Goal: Task Accomplishment & Management: Manage account settings

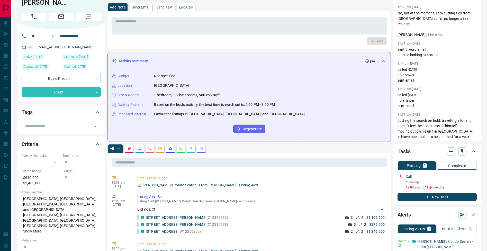
scroll to position [27, 0]
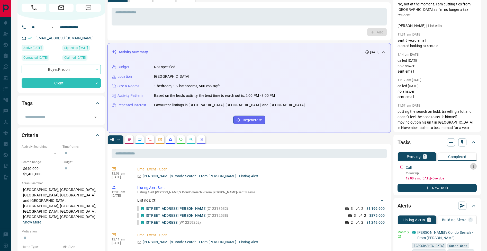
click at [473, 167] on icon "button" at bounding box center [473, 166] width 4 height 4
click at [471, 176] on li "Edit" at bounding box center [465, 176] width 23 height 8
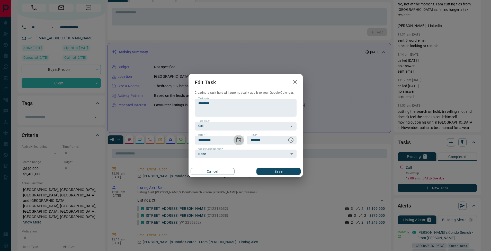
click at [239, 139] on icon "Choose date, selected date is Aug 19, 2025" at bounding box center [239, 140] width 6 height 6
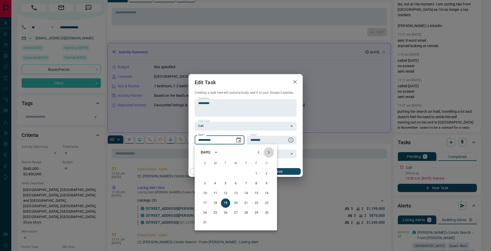
click at [271, 151] on icon "Next month" at bounding box center [269, 152] width 6 height 6
click at [259, 193] on button "19" at bounding box center [256, 193] width 9 height 9
type input "**********"
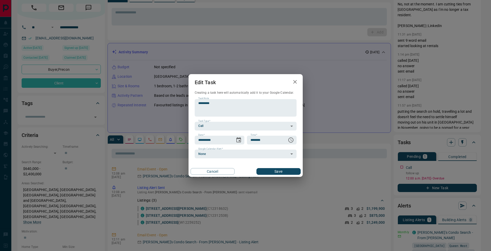
click at [292, 172] on button "Save" at bounding box center [278, 171] width 44 height 7
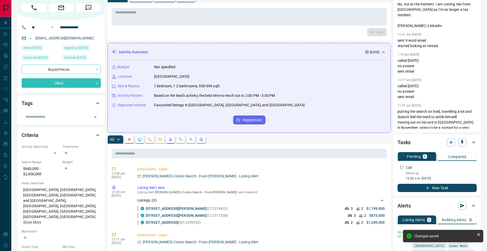
scroll to position [0, 0]
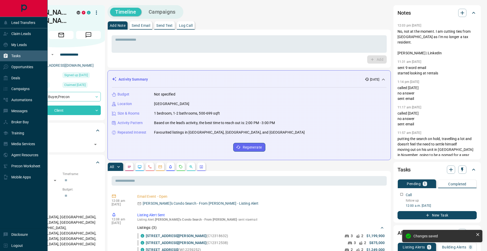
click at [7, 52] on div "Tasks" at bounding box center [11, 56] width 17 height 8
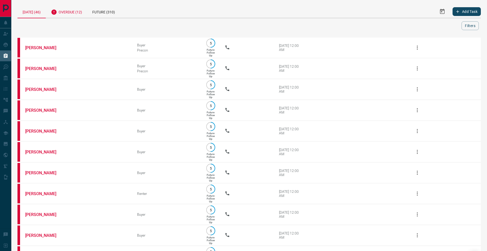
click at [81, 11] on div "Overdue (12)" at bounding box center [66, 11] width 41 height 13
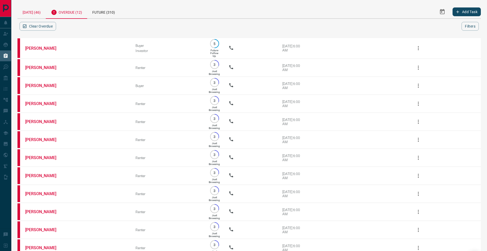
drag, startPoint x: 28, startPoint y: 13, endPoint x: 40, endPoint y: 14, distance: 11.6
click at [28, 13] on div "[DATE] (46)" at bounding box center [31, 11] width 28 height 13
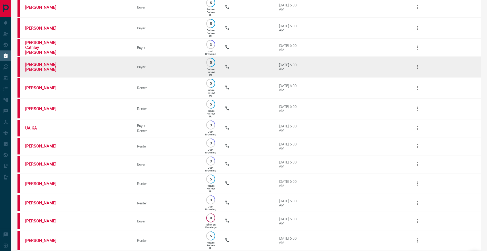
scroll to position [435, 0]
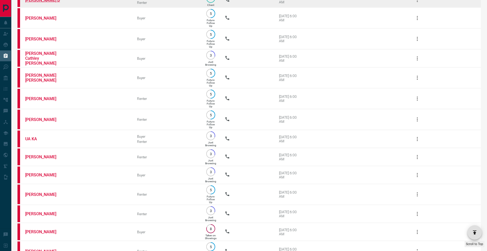
click at [41, 3] on link "[PERSON_NAME] D" at bounding box center [44, 0] width 39 height 5
